Goal: Task Accomplishment & Management: Complete application form

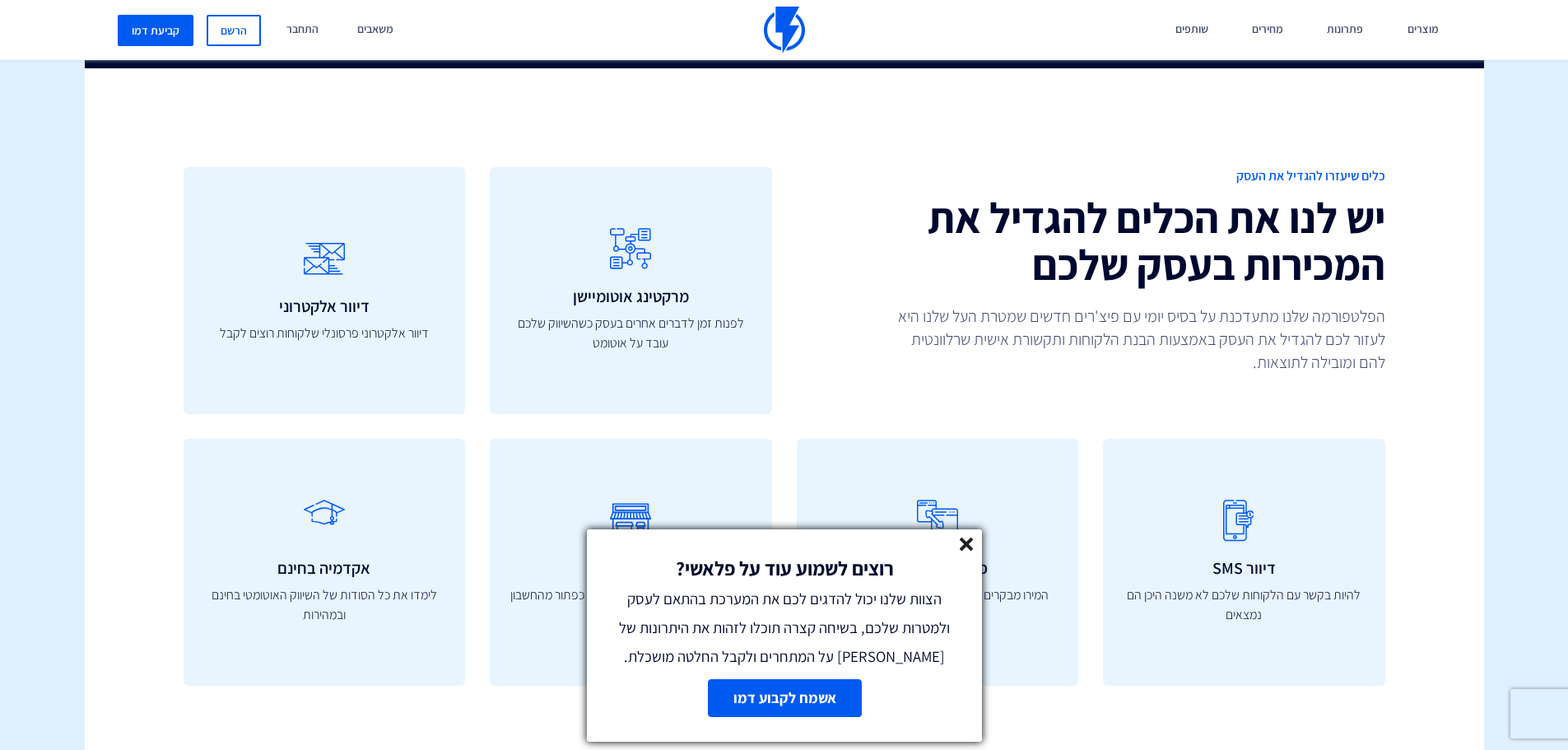
scroll to position [4773, 0]
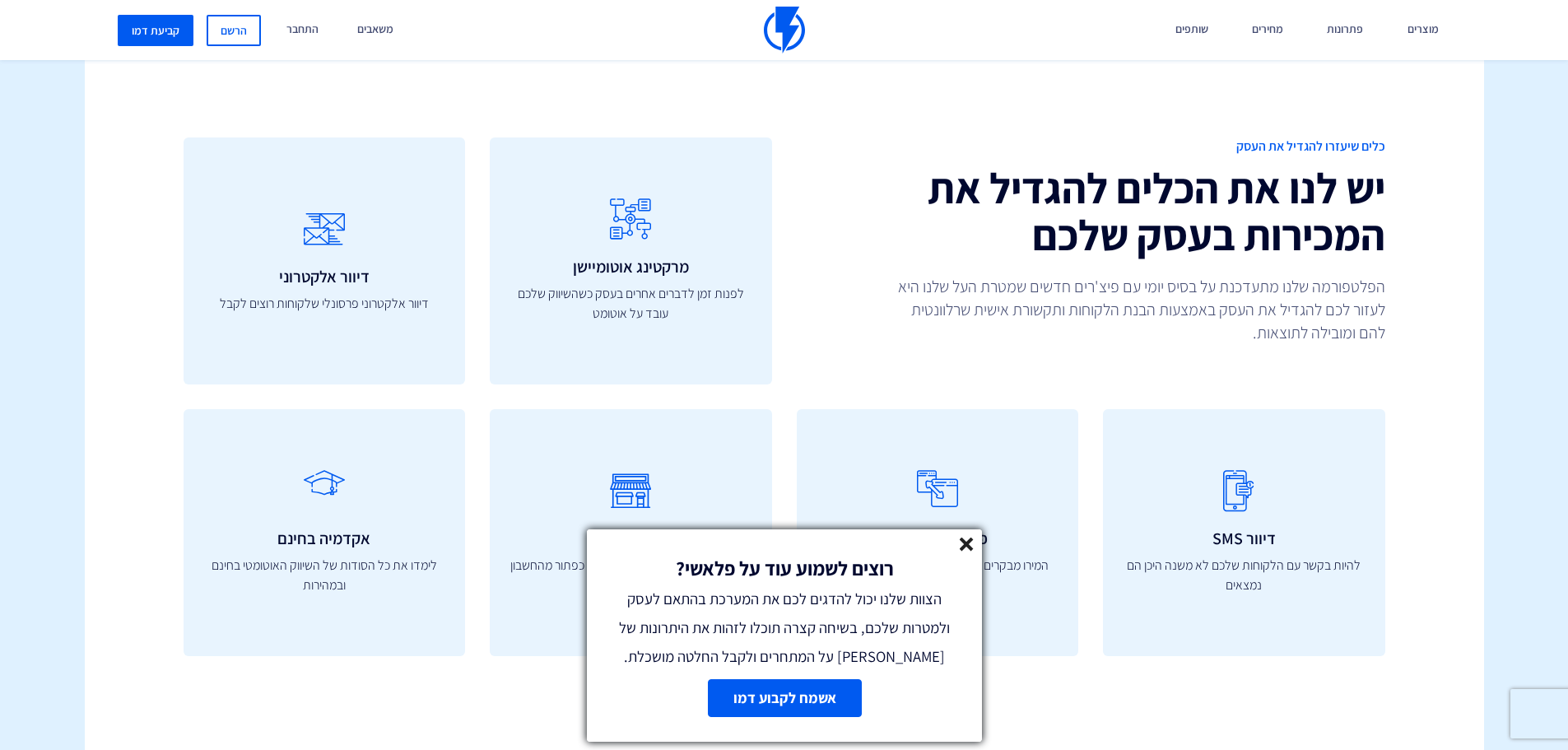
click at [816, 694] on link "אשמח לקבוע דמו" at bounding box center [784, 697] width 154 height 38
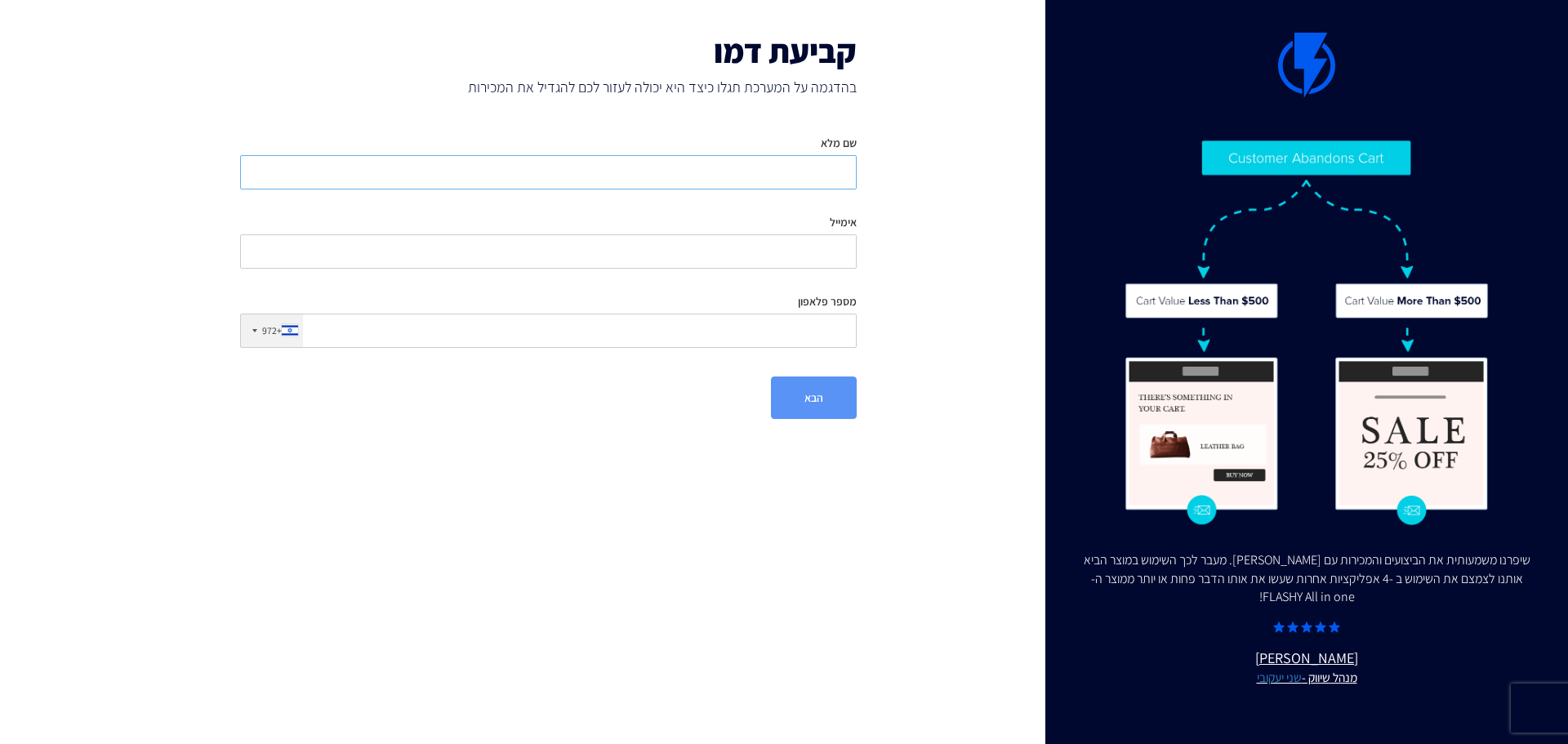
click at [810, 181] on input "שם מלא" at bounding box center [548, 172] width 616 height 34
type input "איציק רובין"
click at [816, 245] on input "אימייל" at bounding box center [548, 250] width 616 height 34
type input "ר"
type input "rmn1.clean@gmail.com"
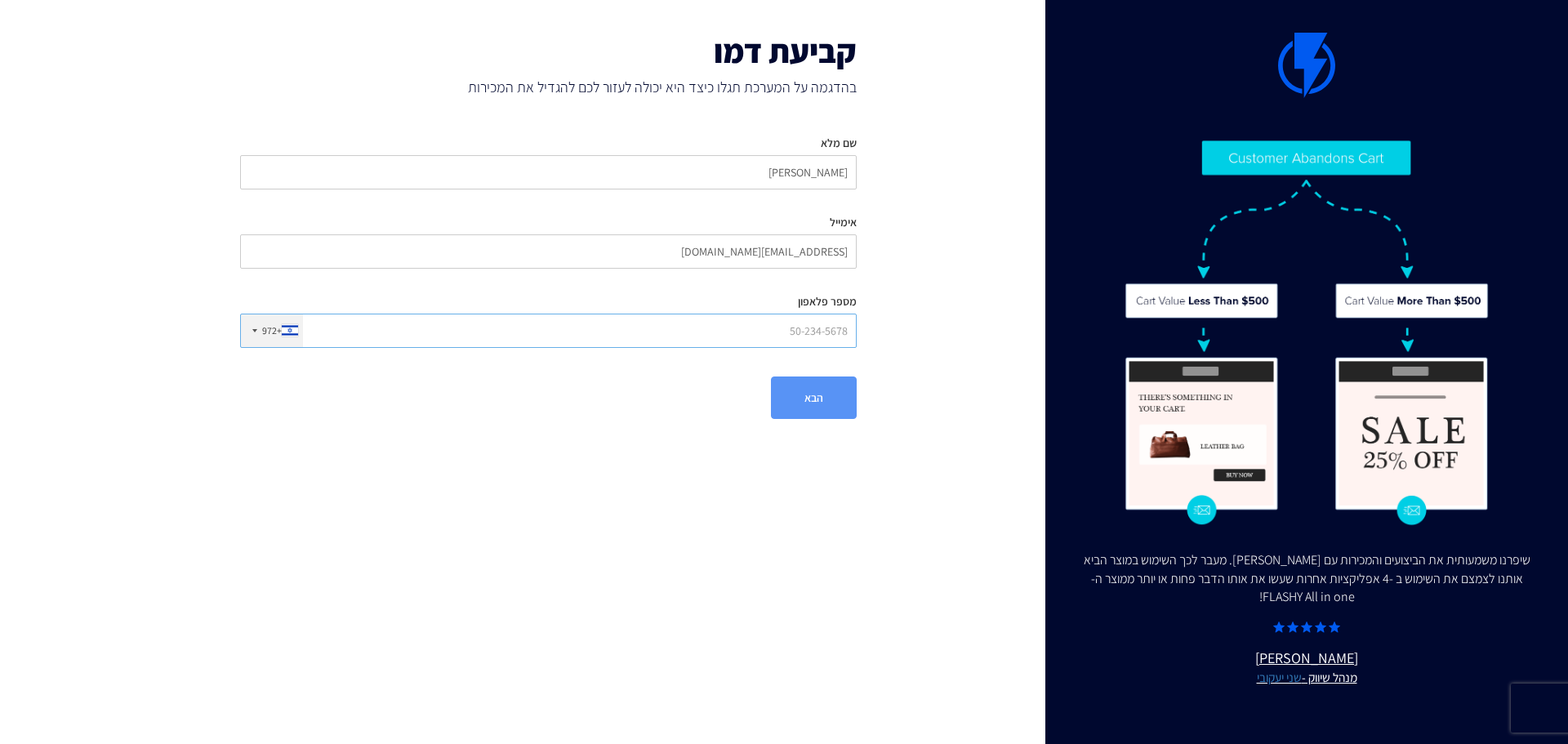
click at [818, 339] on input "מספר פלאפון" at bounding box center [548, 330] width 616 height 34
type input "0545635163"
click at [807, 402] on button "הבא" at bounding box center [813, 397] width 85 height 42
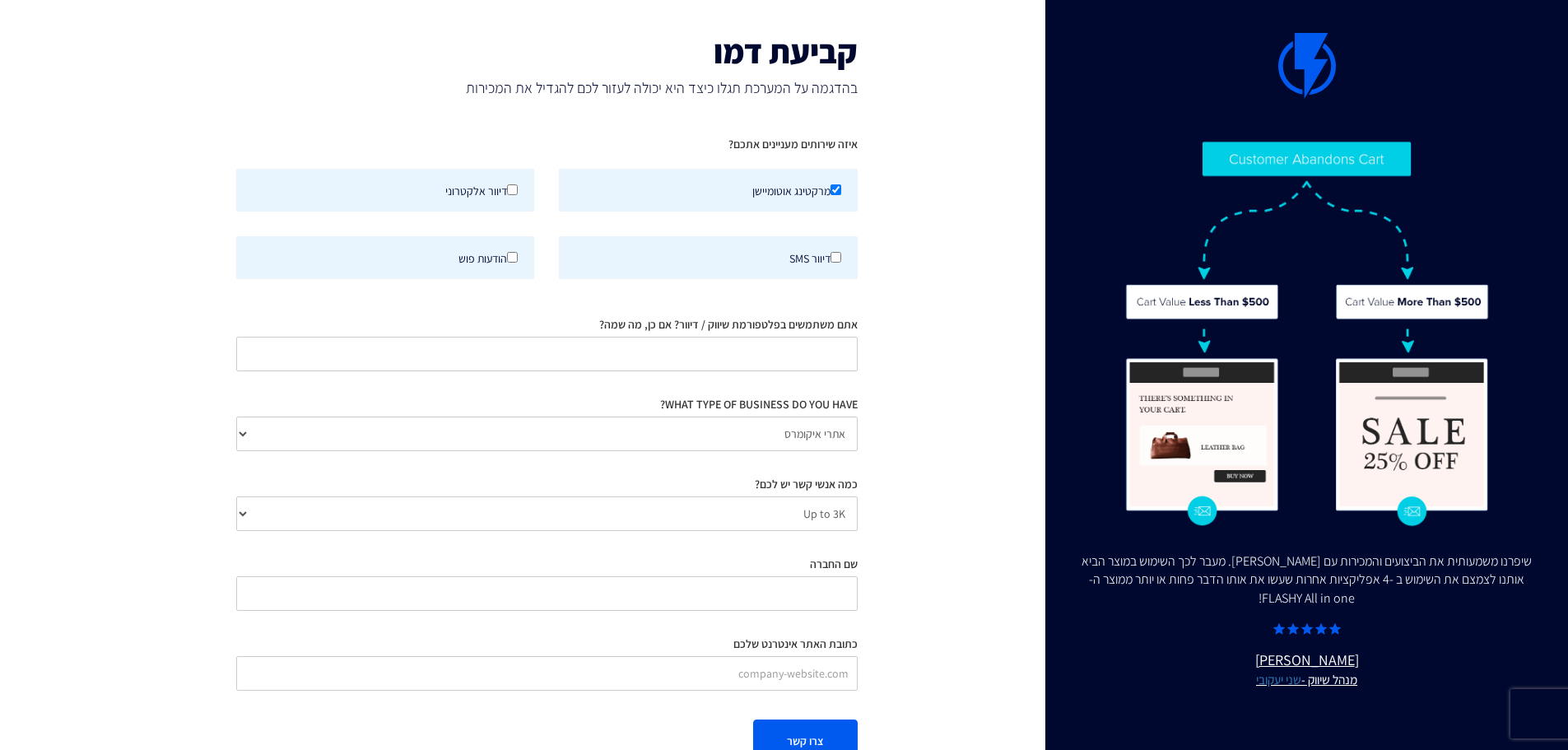
drag, startPoint x: 747, startPoint y: 190, endPoint x: 825, endPoint y: 197, distance: 78.3
click at [825, 197] on label "מרקטינג אוטומיישן" at bounding box center [707, 190] width 299 height 43
copy label "מרקטינג אוטומיישן"
click at [514, 193] on input "דיוור אלקטרוני" at bounding box center [512, 189] width 11 height 11
checkbox input "true"
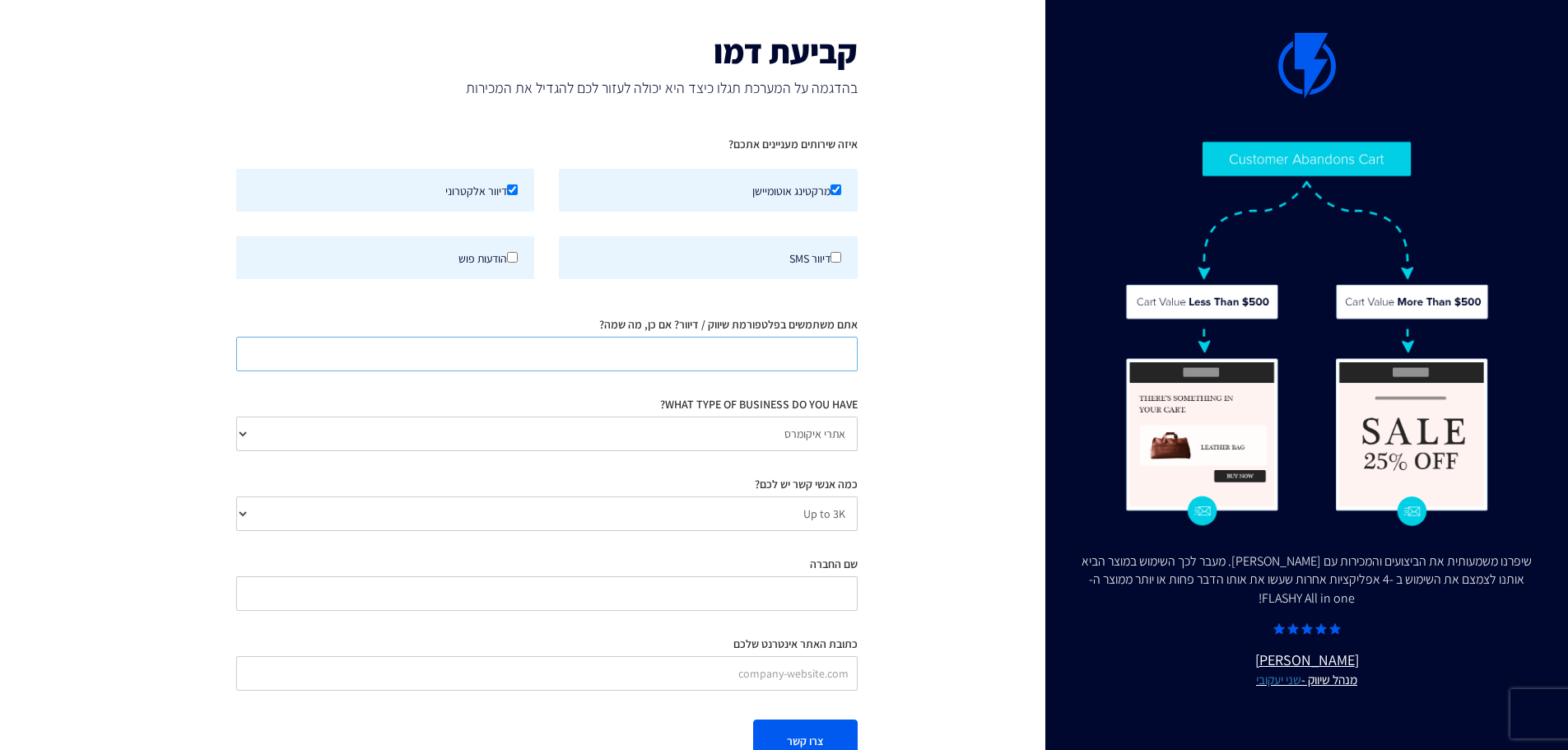
click at [813, 367] on input "אתם משתמשים בפלטפורמת שיווק / דיוור? אם כן, מה שמה?" at bounding box center [546, 354] width 621 height 34
type input "המקצוענים, מדרג"
click at [827, 438] on select "אתרי איקומרס Agency / Freelancer SaaS Other" at bounding box center [546, 433] width 621 height 34
click at [922, 456] on div "שיפרנו משמעותית את הביצועים והמכירות עם FLASHY. מעבר לכך השימוש במוצר הביא אותנ…" at bounding box center [784, 397] width 1424 height 795
click at [810, 435] on select "אתרי איקומרס Agency / Freelancer SaaS Other" at bounding box center [546, 433] width 621 height 34
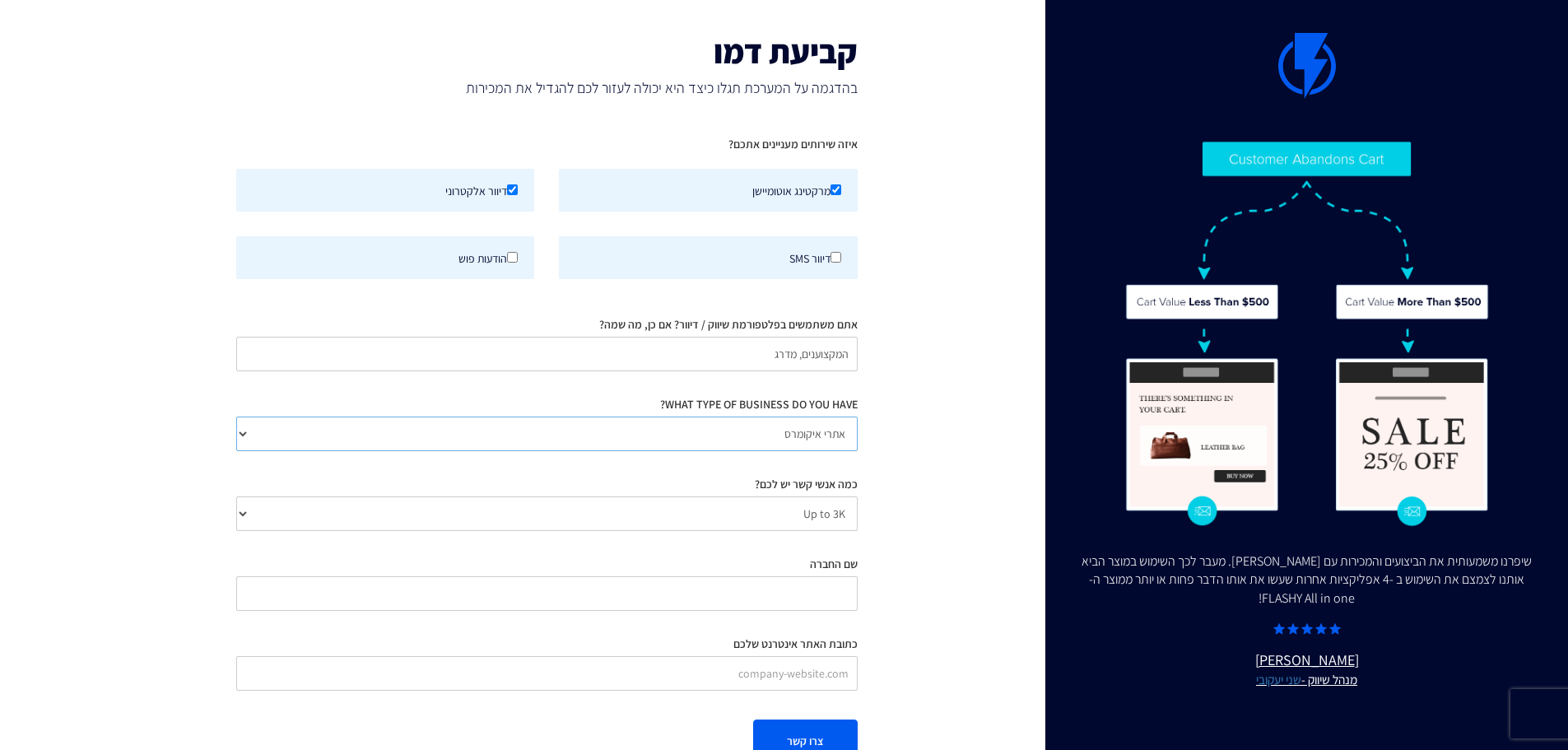
select select "Other"
click at [236, 416] on select "אתרי איקומרס Agency / Freelancer SaaS Other" at bounding box center [546, 433] width 621 height 34
click at [791, 519] on select "Up to 3K 3K-10K 10K-25K 25K-50K 50K-100K 100K-250K 250K-500K 500K-1M 1M+" at bounding box center [546, 513] width 621 height 34
click at [236, 497] on select "Up to 3K 3K-10K 10K-25K 25K-50K 50K-100K 100K-250K 250K-500K 500K-1M 1M+" at bounding box center [546, 513] width 621 height 34
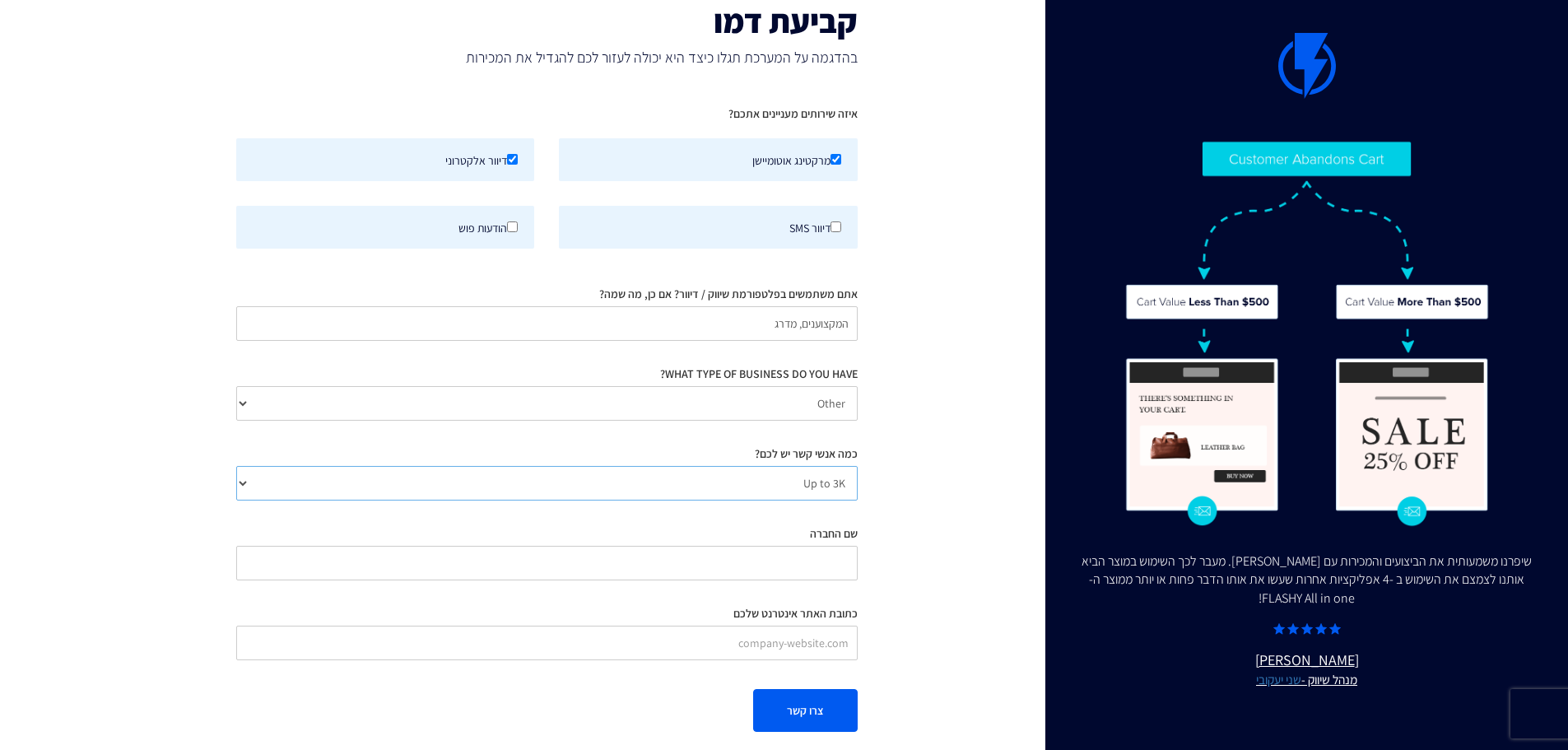
scroll to position [45, 0]
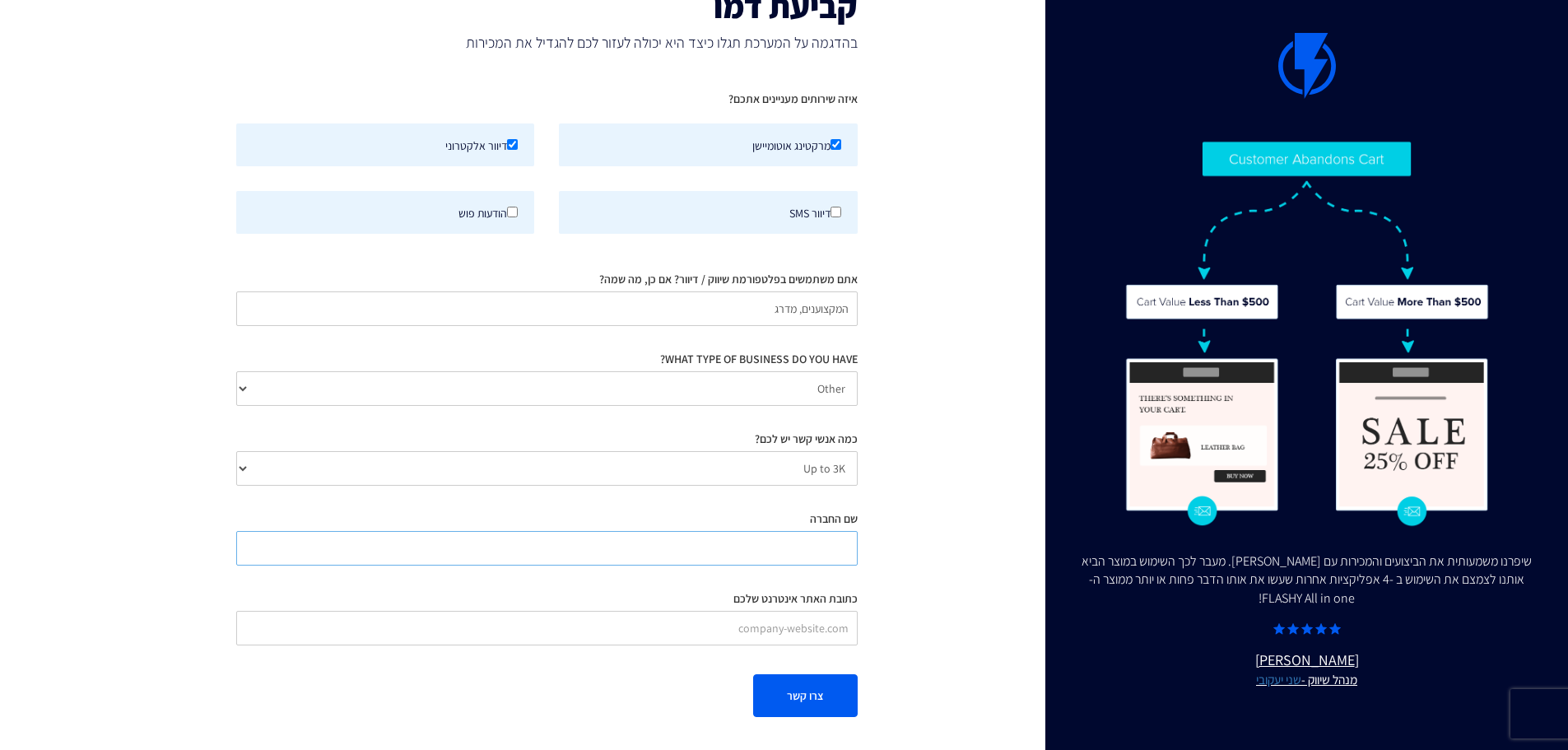
click at [827, 538] on input "שם החברה" at bounding box center [546, 548] width 621 height 34
type input "א.א מספר אחד בע"מ"
click at [794, 625] on input "כתובת האתר אינטרנט שלכם" at bounding box center [546, 627] width 621 height 34
click at [803, 690] on button "צרו קשר" at bounding box center [805, 695] width 105 height 43
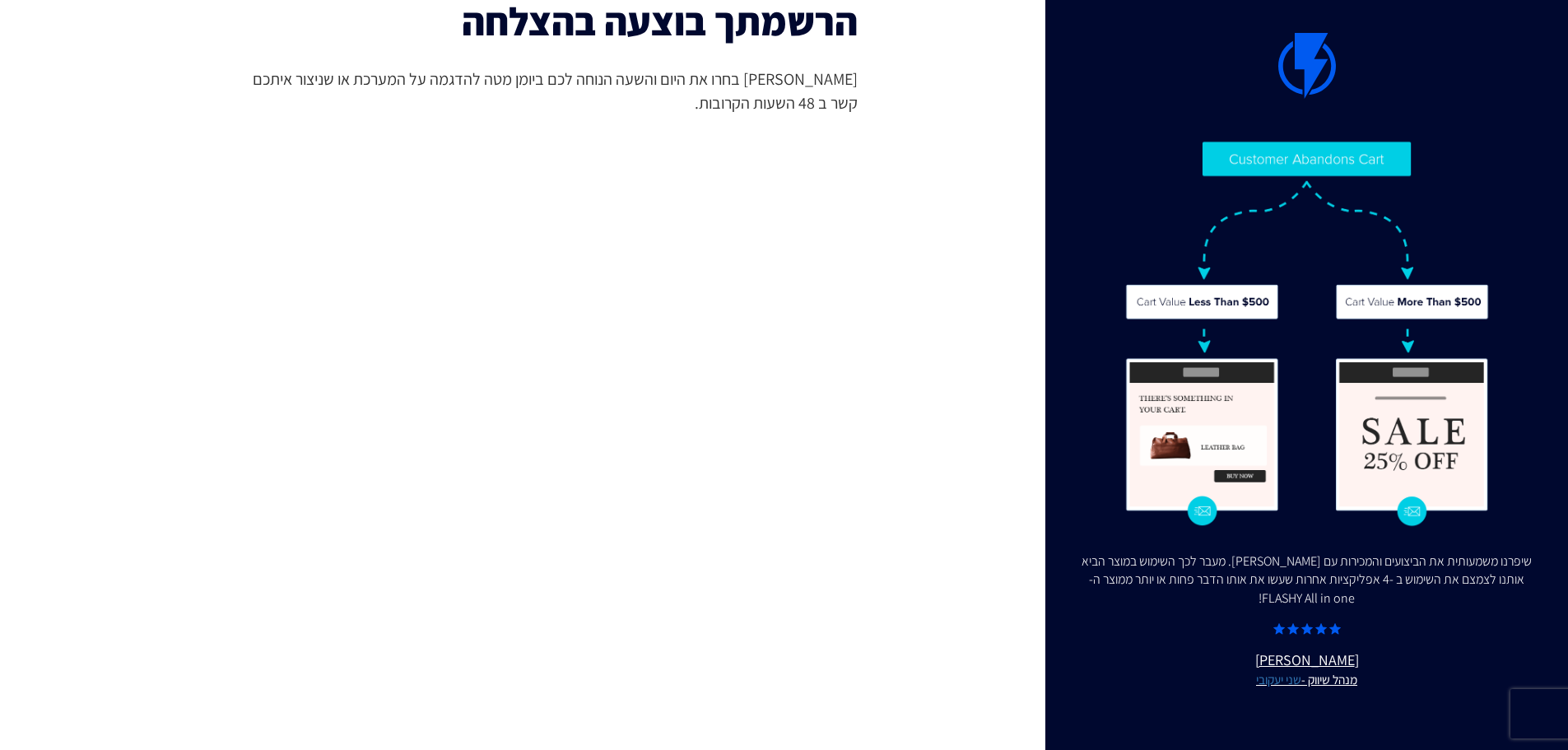
scroll to position [0, 0]
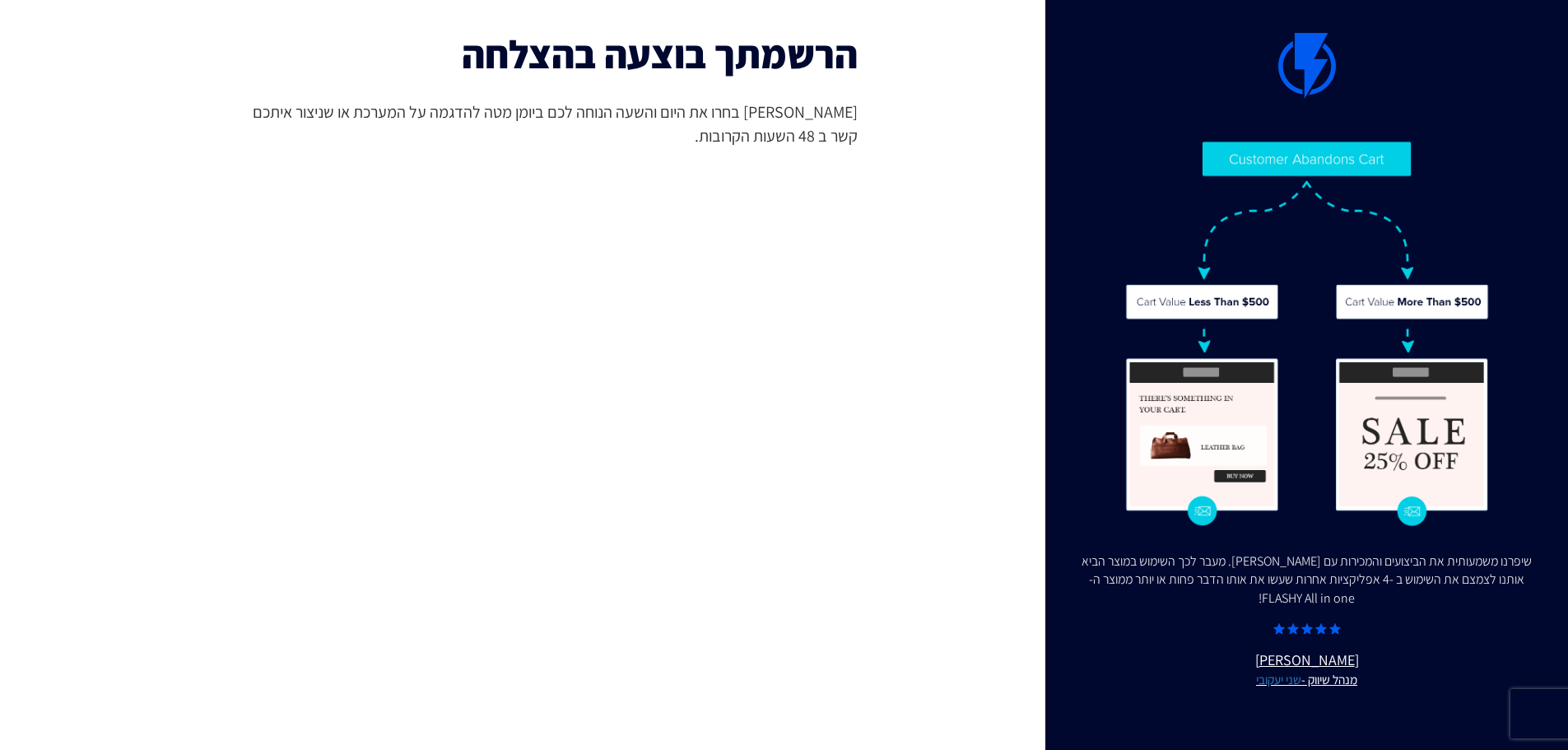
click at [429, 118] on span "אנא בחרו את היום והשעה הנוחה לכם ביומן מטה להדגמה על המערכת או שניצור איתכם קשר…" at bounding box center [546, 124] width 621 height 47
click at [655, 144] on span "אנא בחרו את היום והשעה הנוחה לכם ביומן מטה להדגמה על המערכת או שניצור איתכם קשר…" at bounding box center [546, 124] width 621 height 47
